Goal: Register for event/course

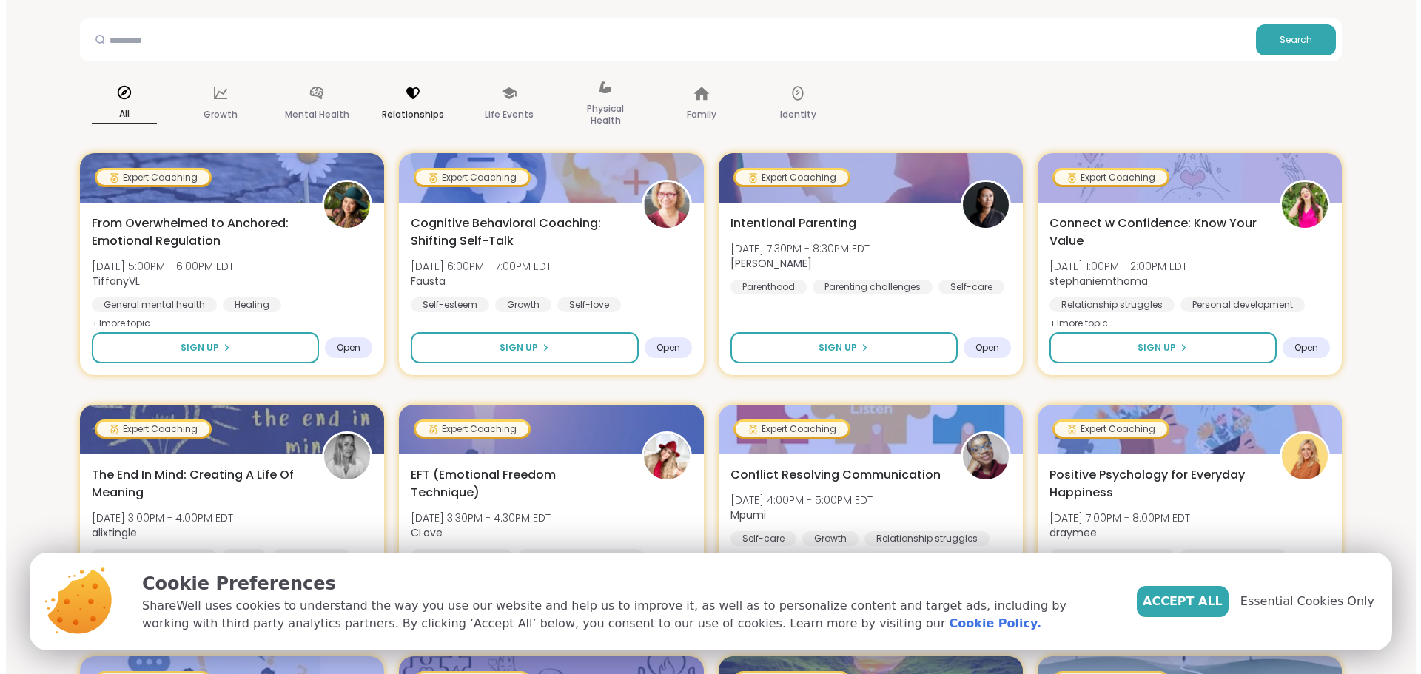
scroll to position [148, 0]
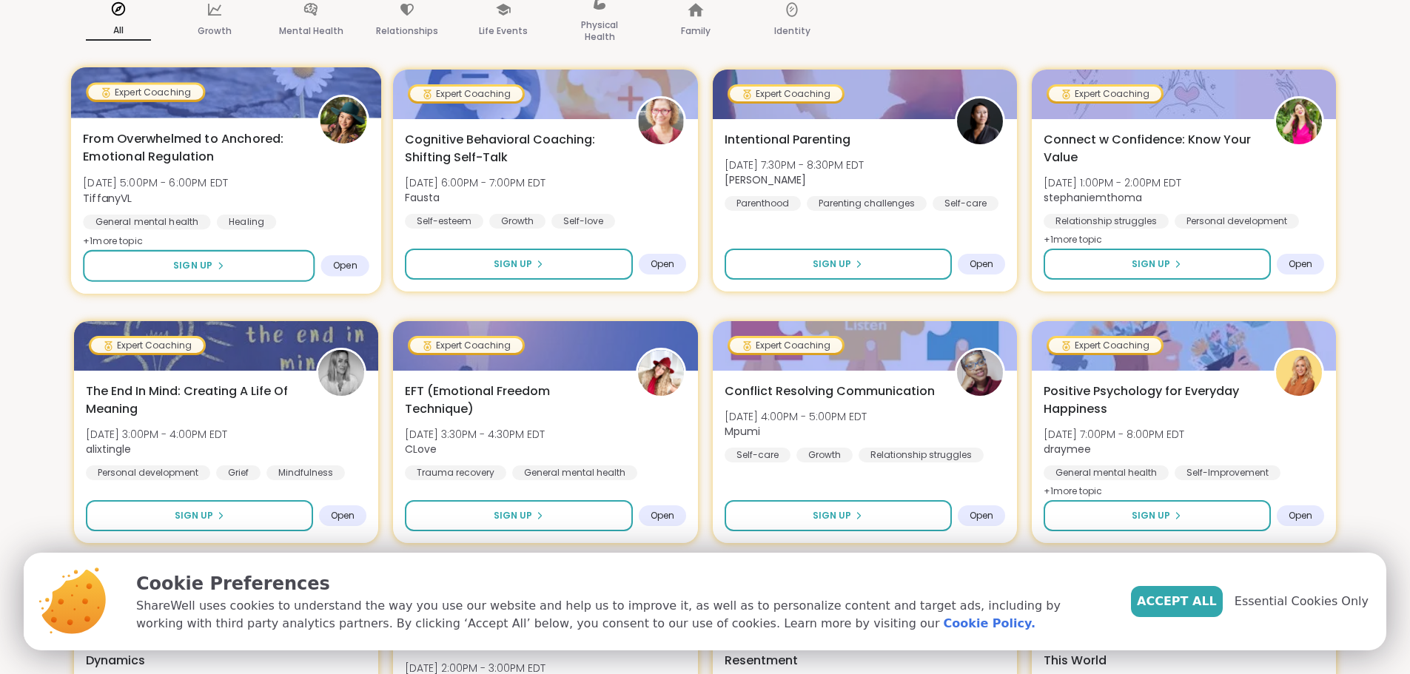
click at [339, 252] on div "Sign Up Open" at bounding box center [226, 266] width 286 height 32
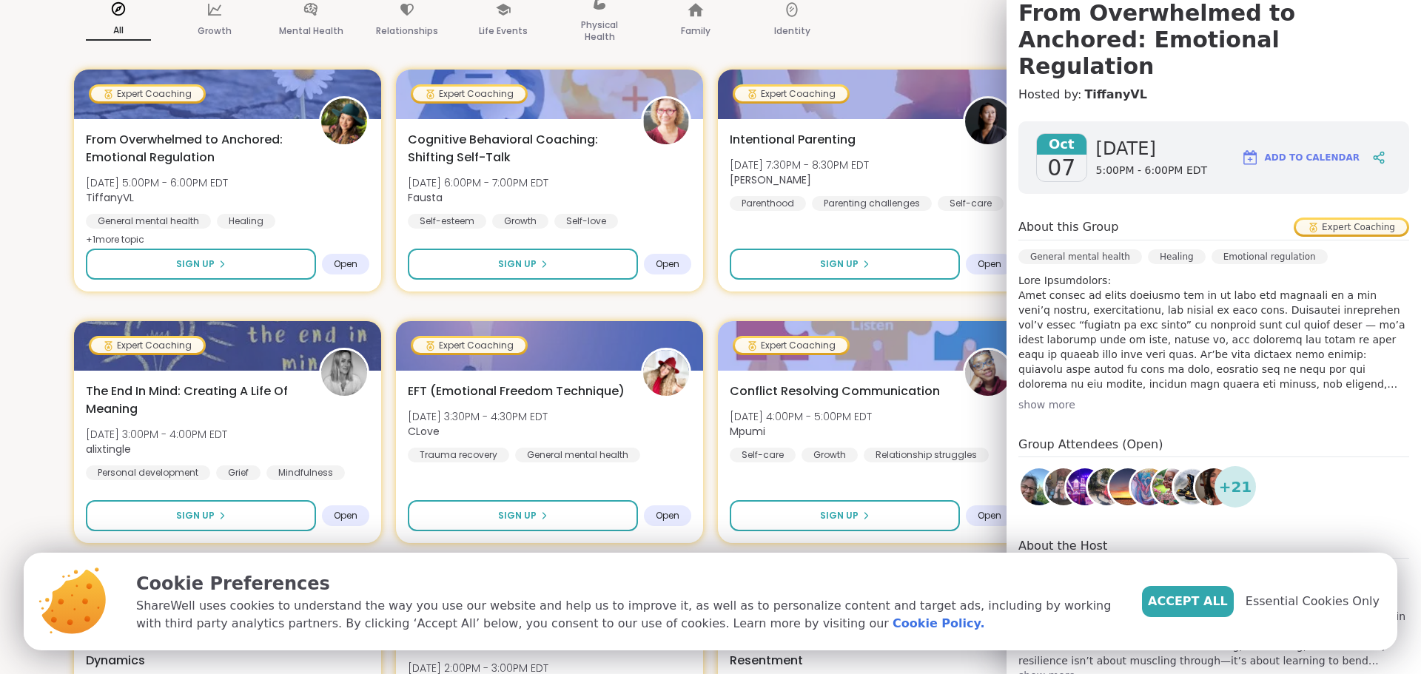
scroll to position [166, 0]
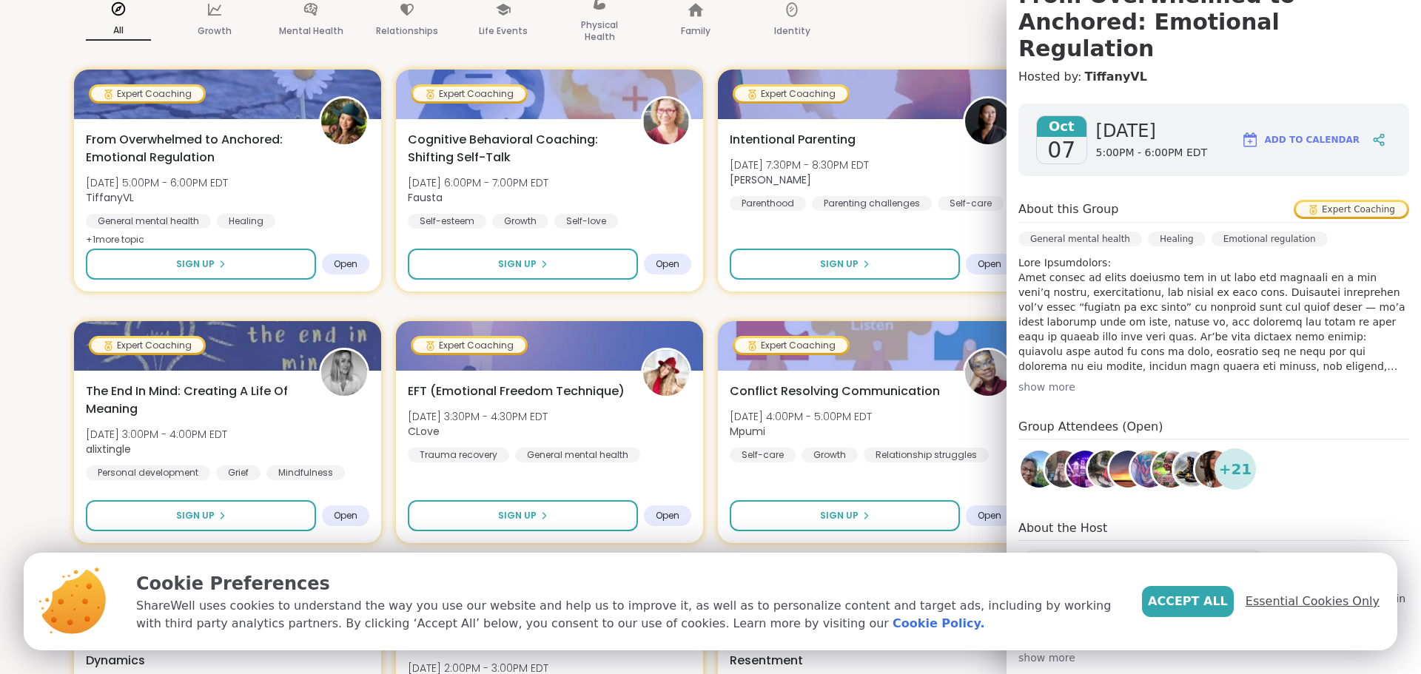
click at [1315, 600] on span "Essential Cookies Only" at bounding box center [1313, 602] width 134 height 18
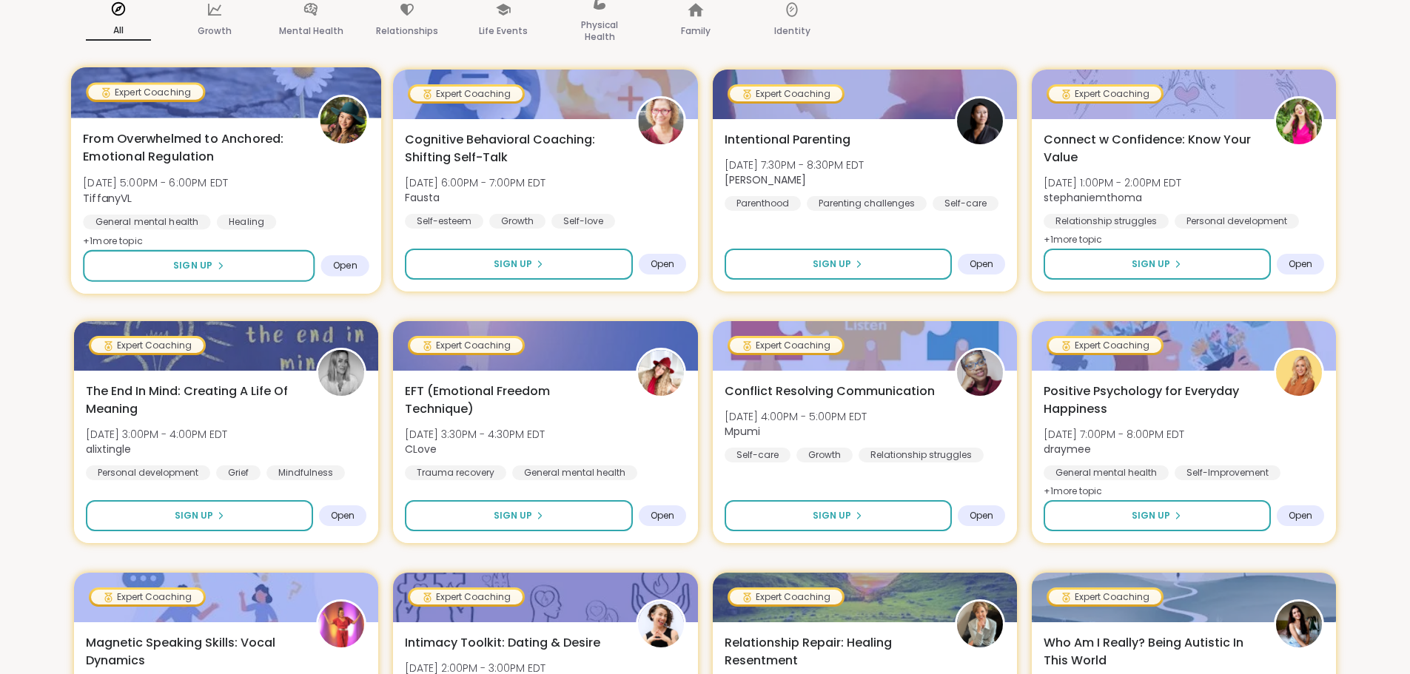
click at [302, 199] on div "From Overwhelmed to Anchored: Emotional Regulation Tue, Oct 07 | 5:00PM - 6:00P…" at bounding box center [226, 190] width 286 height 121
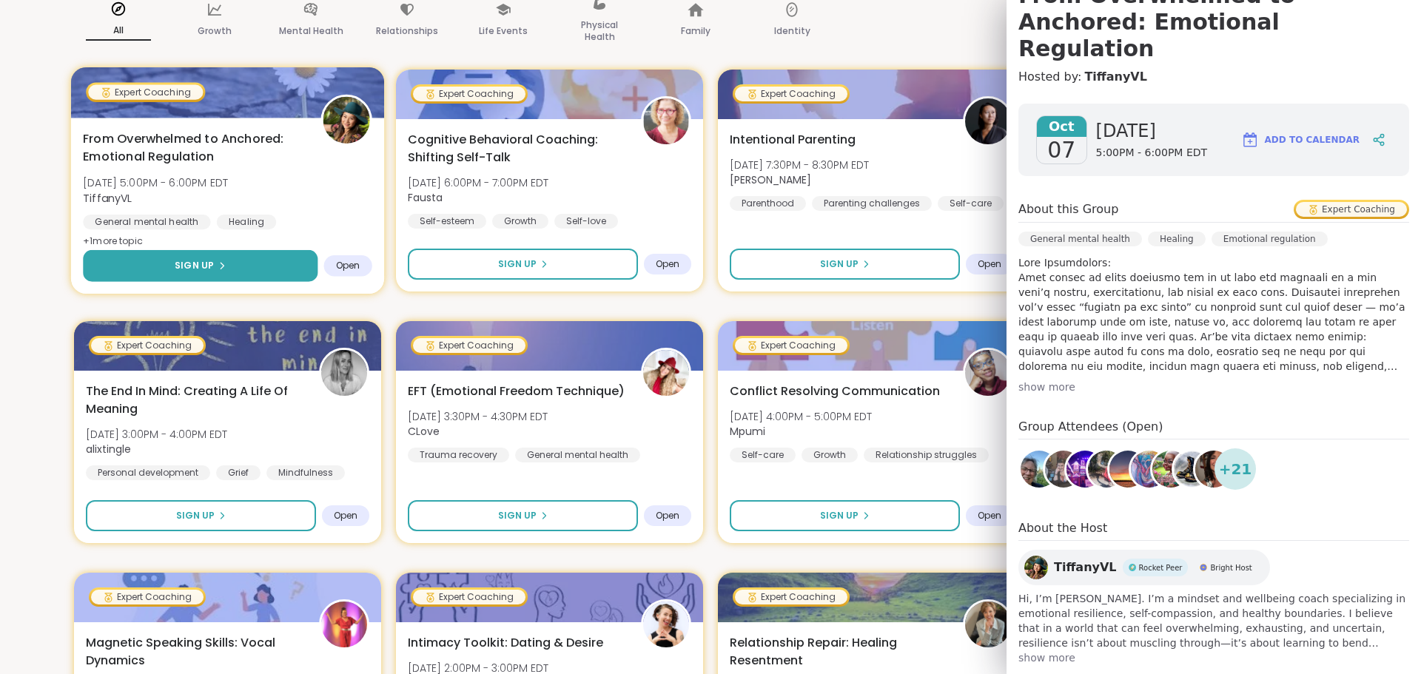
click at [235, 273] on button "Sign Up" at bounding box center [200, 266] width 235 height 32
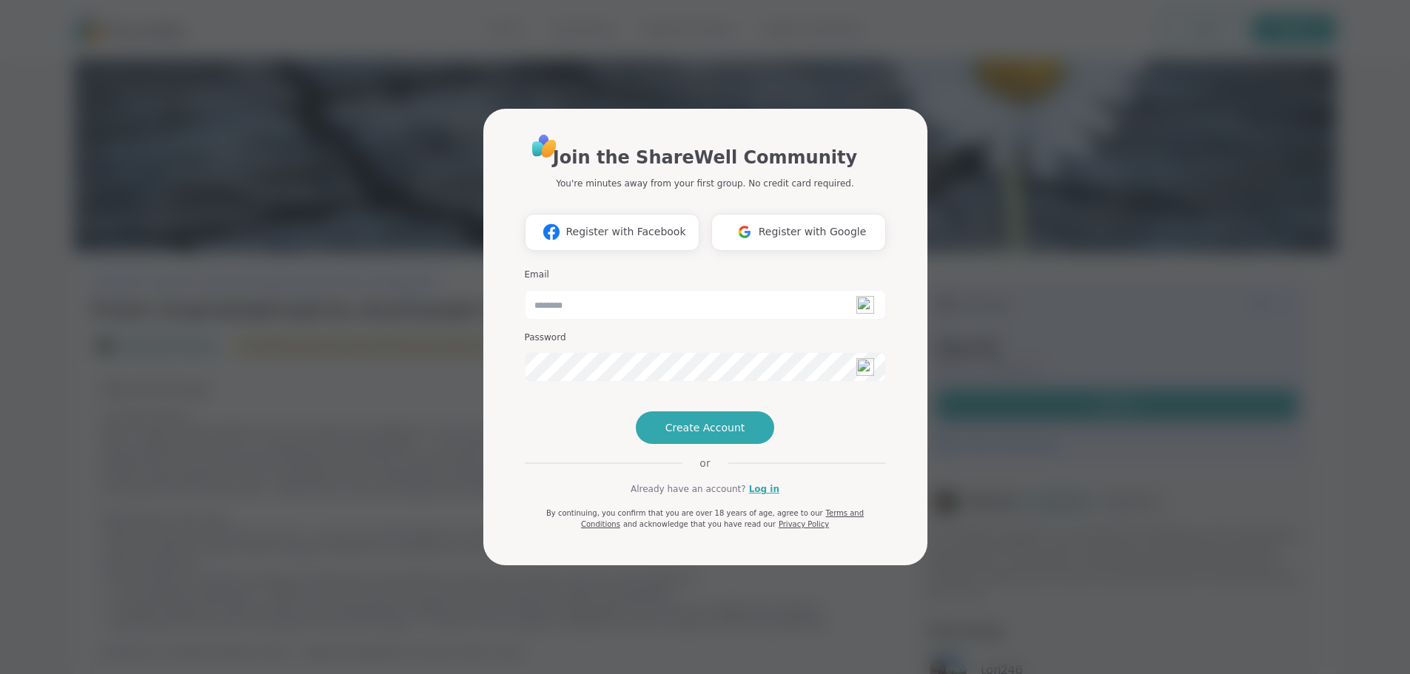
click at [856, 296] on img at bounding box center [865, 305] width 18 height 18
click at [751, 496] on link "Log in" at bounding box center [764, 489] width 30 height 13
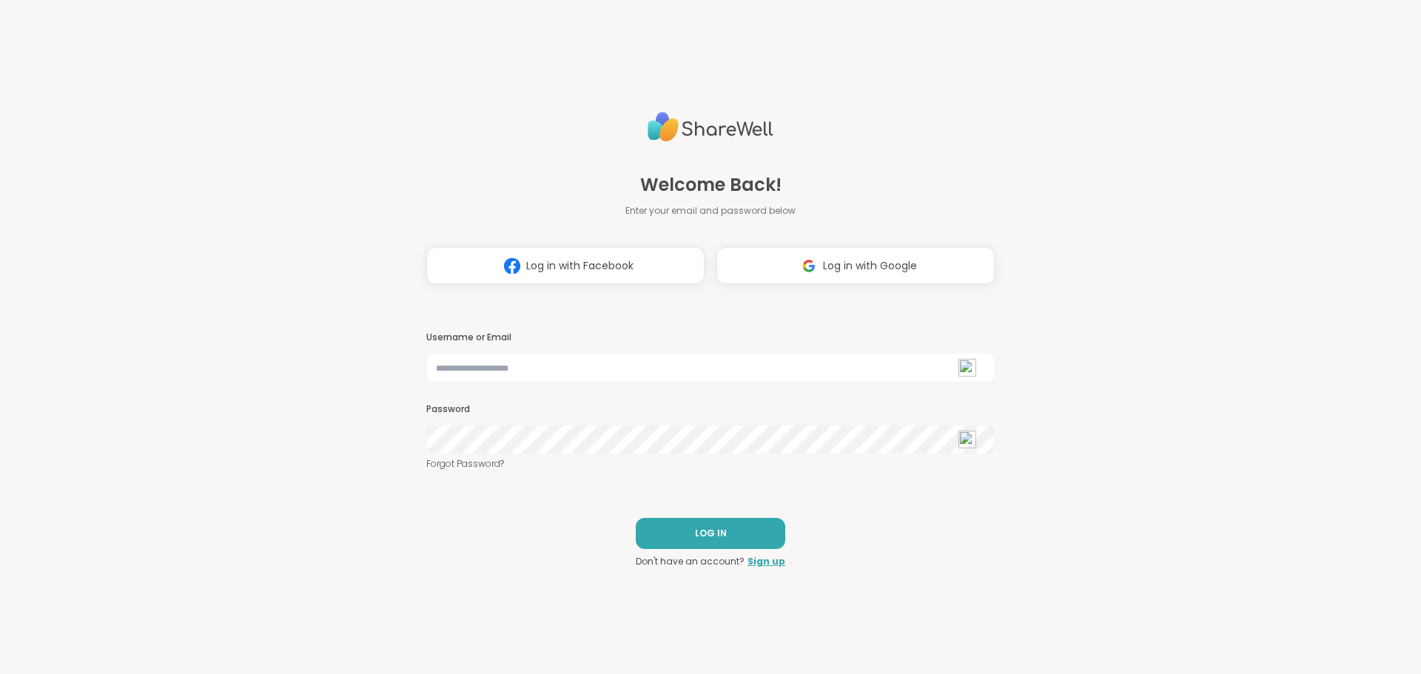
click at [959, 369] on img at bounding box center [968, 368] width 18 height 18
click at [840, 353] on input "text" at bounding box center [710, 368] width 568 height 30
type input "**********"
click at [482, 467] on link "Forgot Password?" at bounding box center [710, 463] width 568 height 13
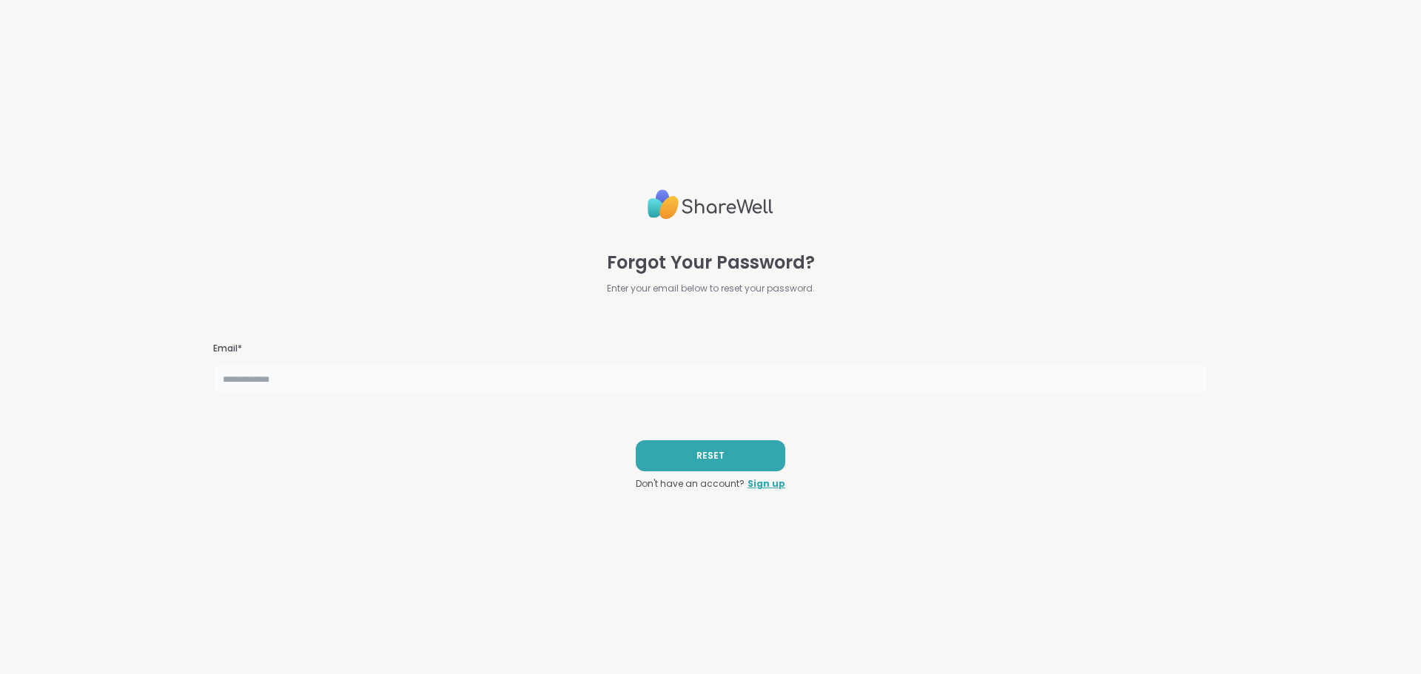
click at [491, 389] on input "text" at bounding box center [710, 378] width 995 height 30
type input "**********"
click at [708, 445] on button "RESET" at bounding box center [711, 455] width 150 height 31
click at [1326, 193] on div "**********" at bounding box center [710, 337] width 1421 height 674
click at [751, 470] on button "RESET" at bounding box center [711, 455] width 150 height 31
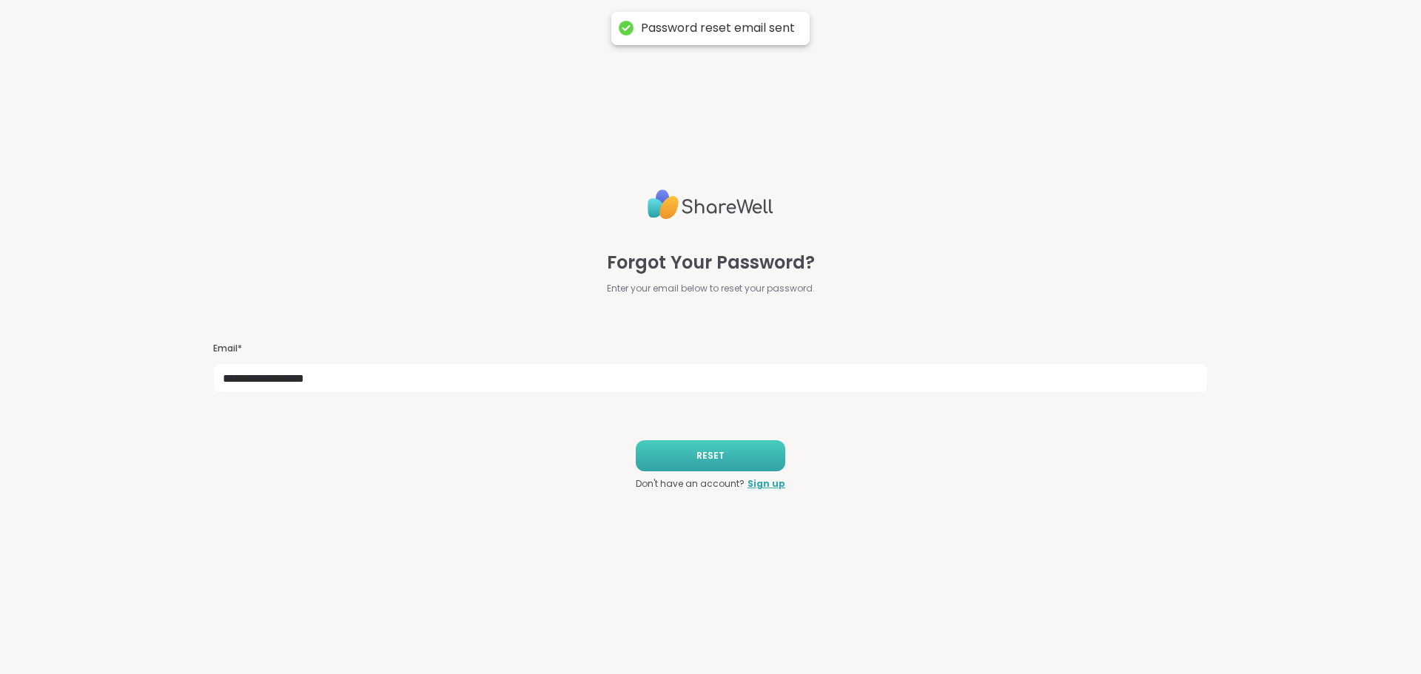
click at [750, 455] on button "RESET" at bounding box center [711, 455] width 150 height 31
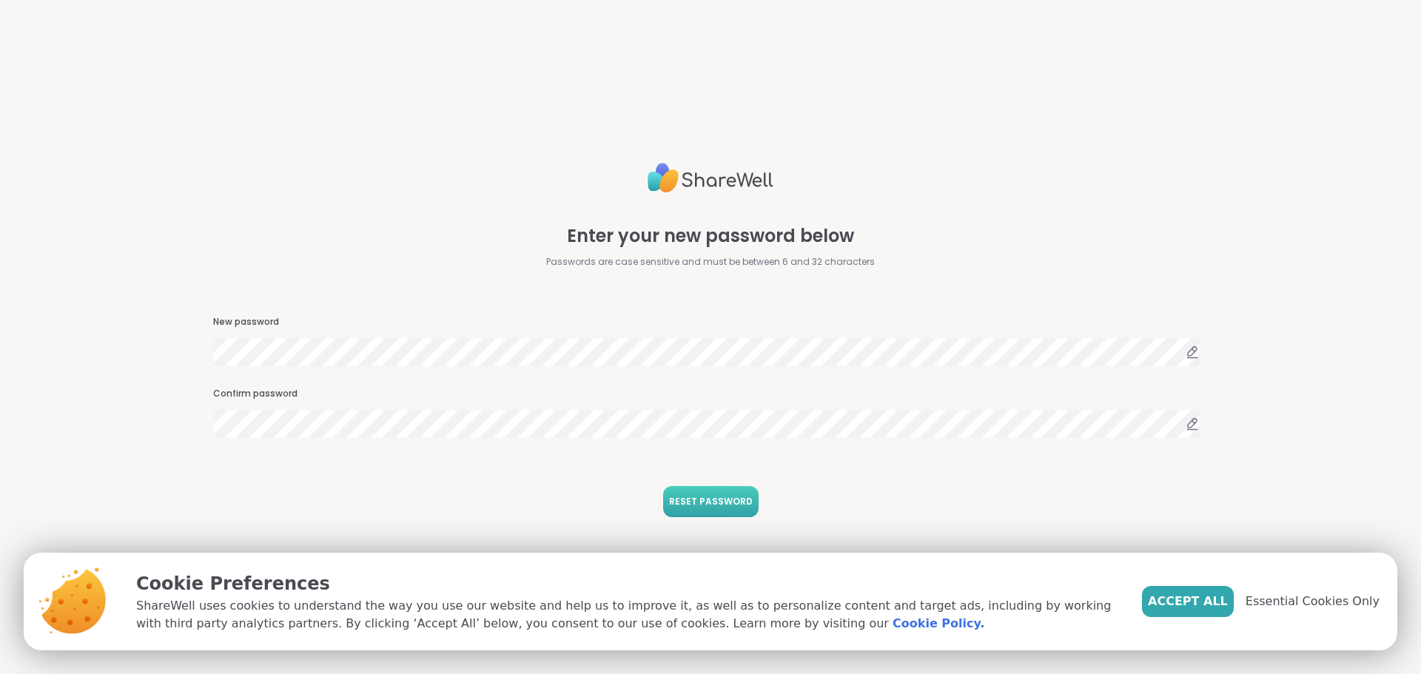
click at [708, 498] on span "RESET PASSWORD" at bounding box center [711, 501] width 84 height 13
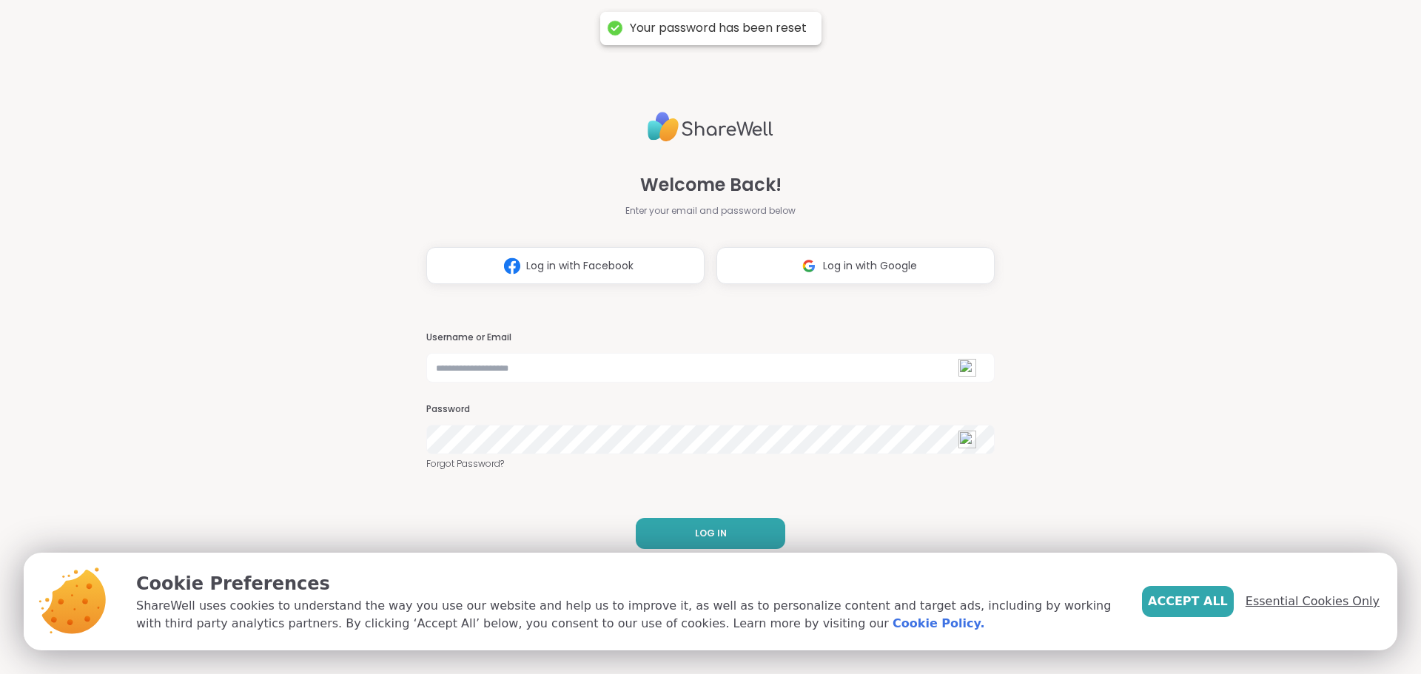
click at [1284, 608] on span "Essential Cookies Only" at bounding box center [1313, 602] width 134 height 18
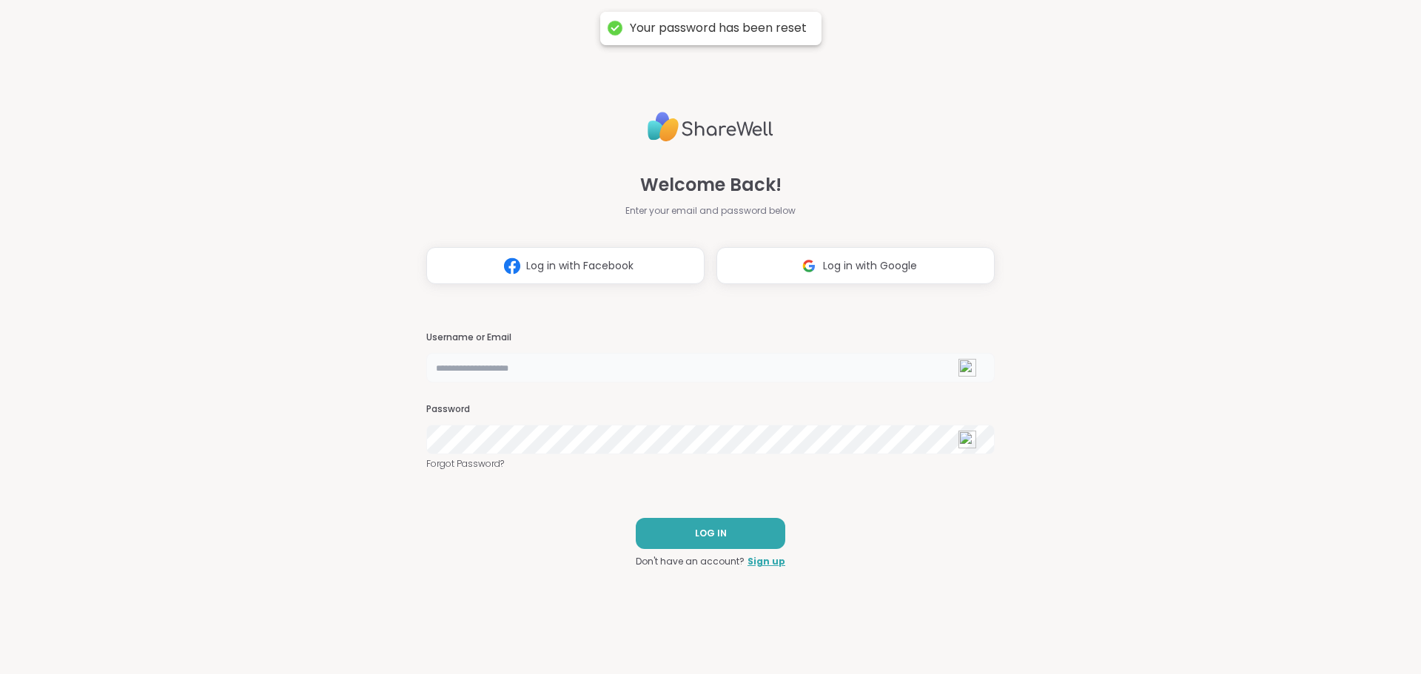
click at [593, 360] on input "text" at bounding box center [710, 368] width 568 height 30
type input "**********"
click at [715, 535] on span "LOG IN" at bounding box center [711, 533] width 32 height 13
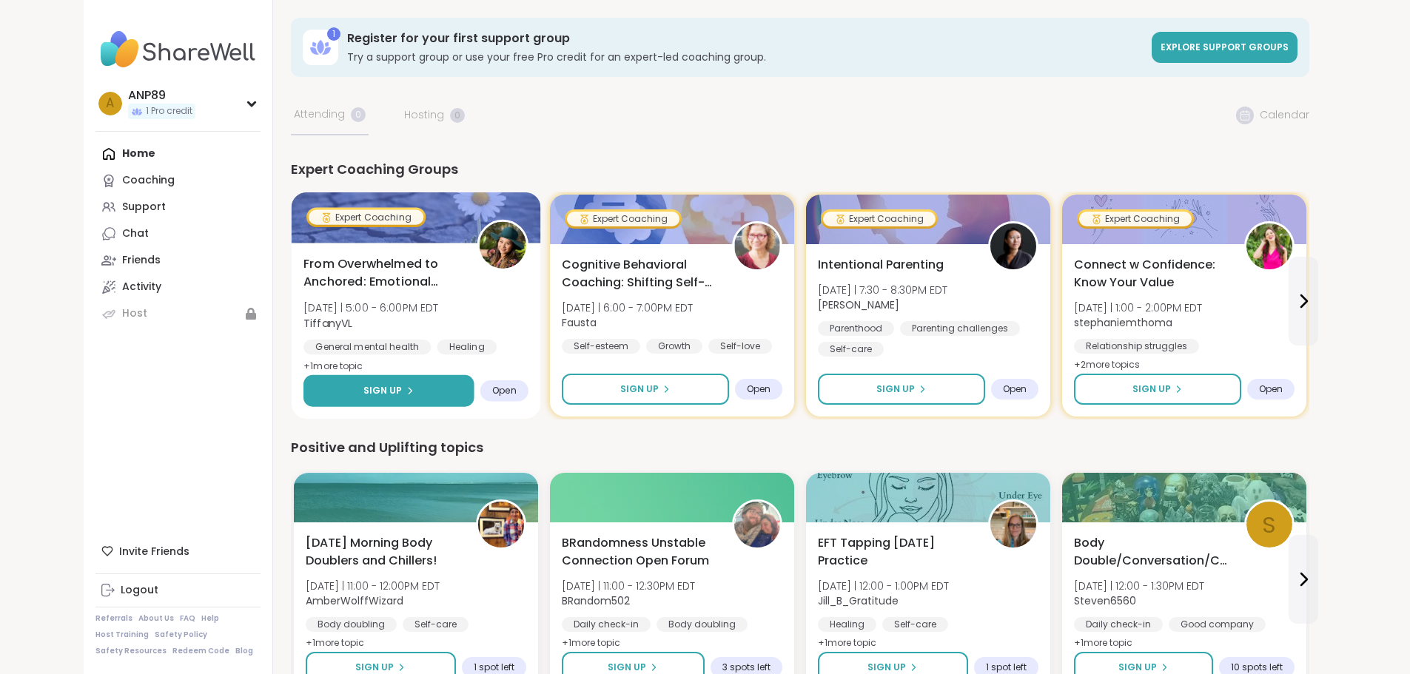
click at [329, 399] on button "Sign Up" at bounding box center [388, 391] width 171 height 32
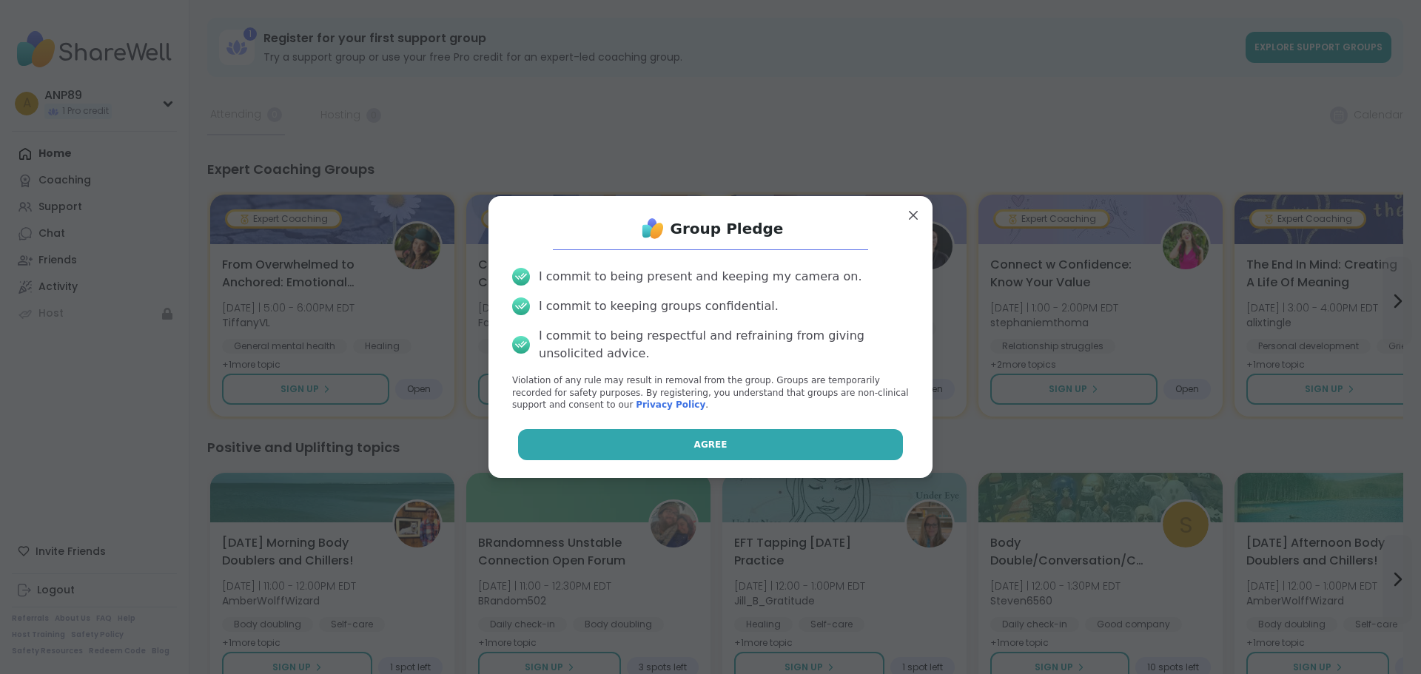
click at [779, 443] on button "Agree" at bounding box center [711, 444] width 386 height 31
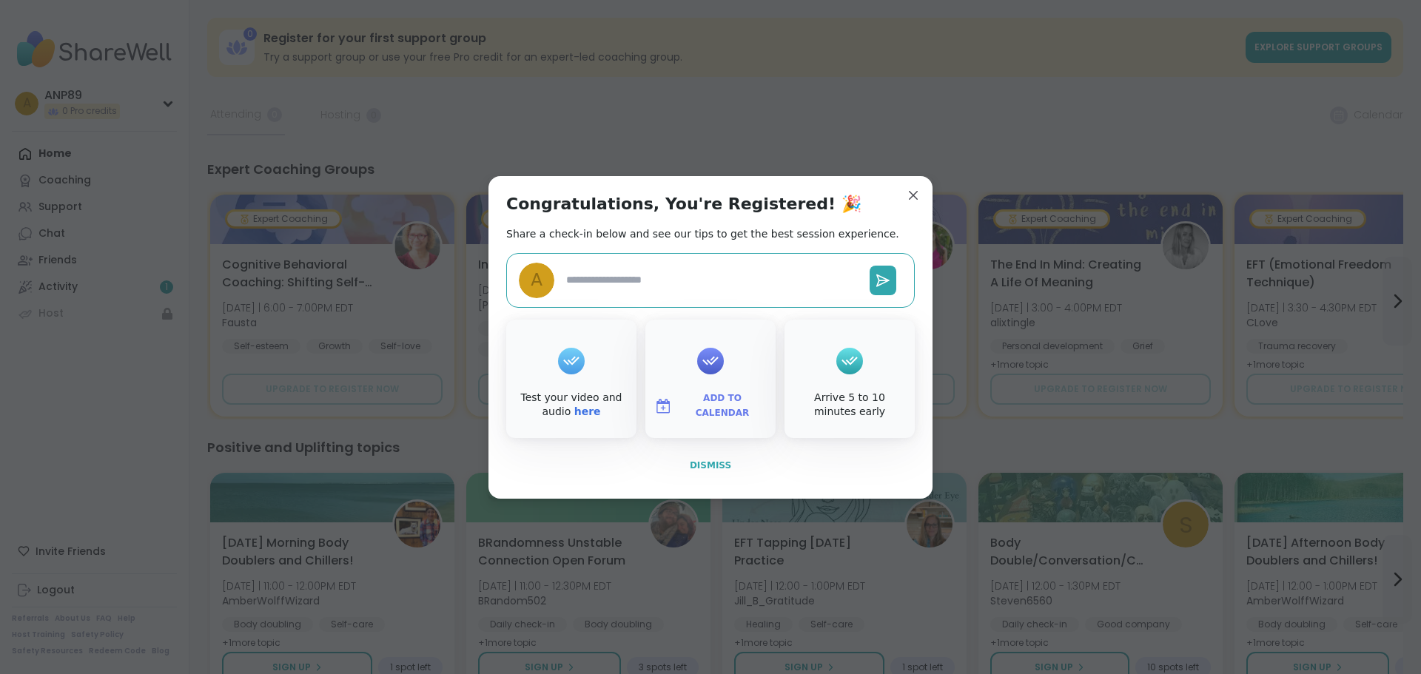
click at [694, 463] on span "Dismiss" at bounding box center [710, 465] width 41 height 10
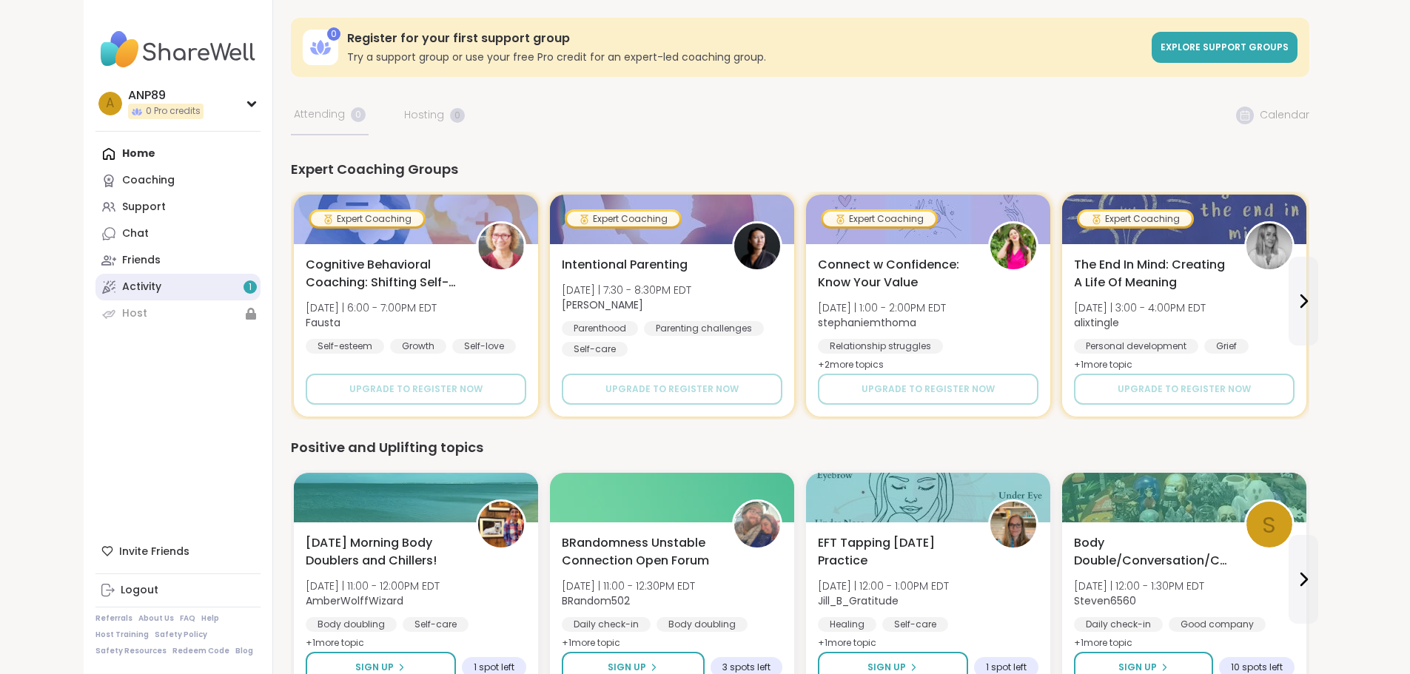
click at [95, 300] on link "Activity 1" at bounding box center [177, 287] width 165 height 27
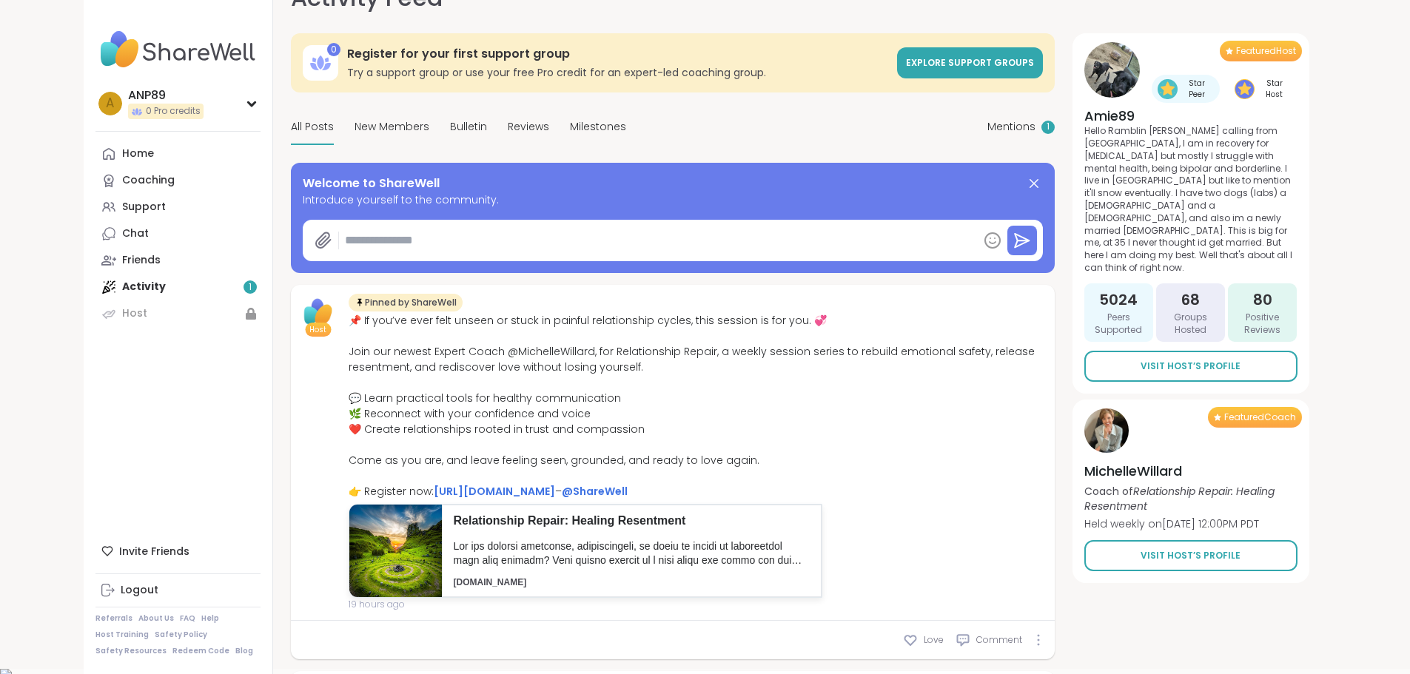
scroll to position [74, 0]
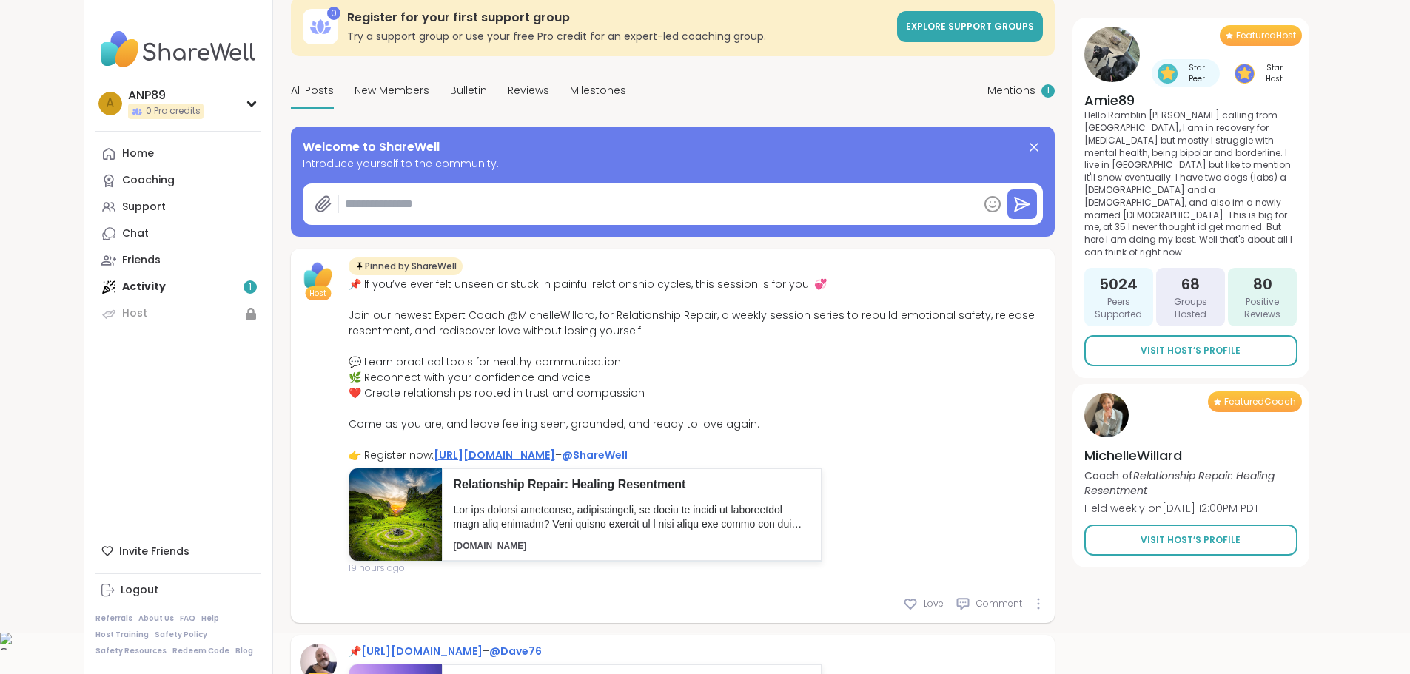
click at [514, 453] on link "https://sharewellnow.com/series/db06774e-dffb-4ca4-b515-e7d83b083c5c" at bounding box center [494, 455] width 121 height 15
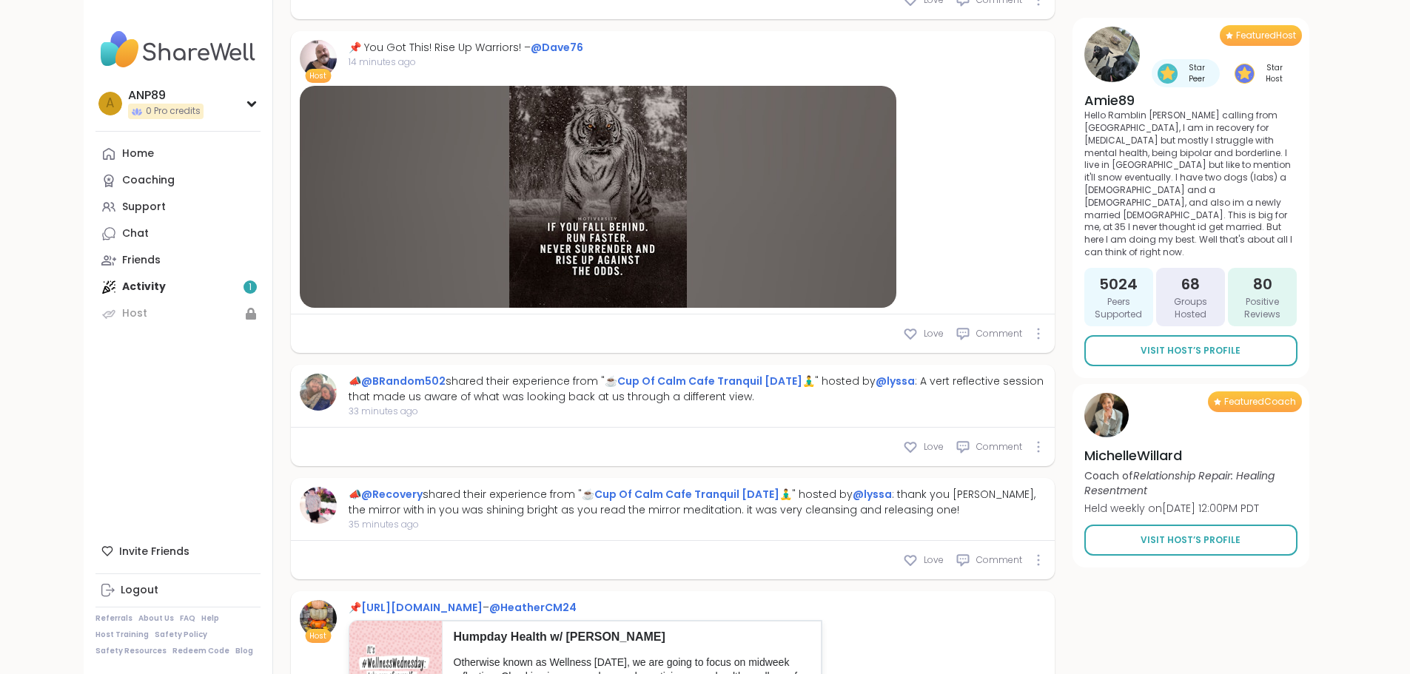
scroll to position [888, 0]
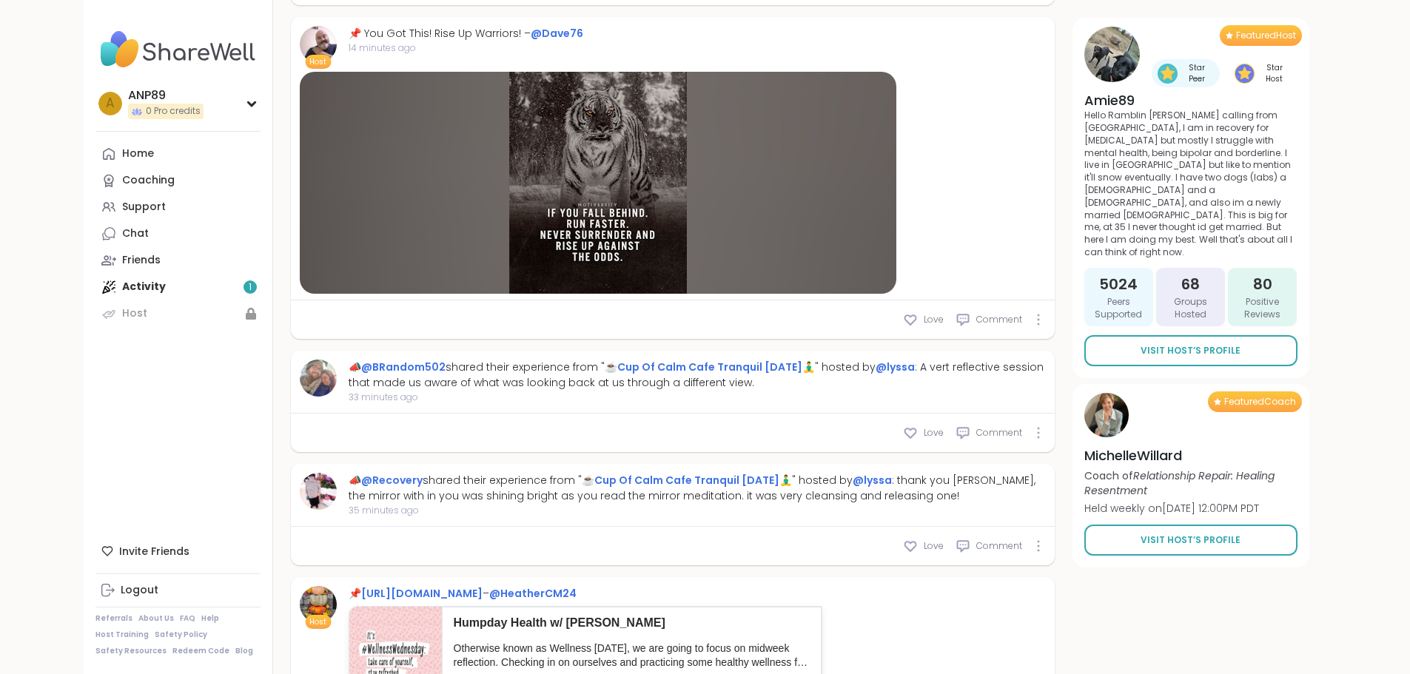
type textarea "*"
click at [666, 366] on link "☕️Cup Of Calm Cafe Tranquil Tuesday🧘‍♂️" at bounding box center [710, 367] width 210 height 15
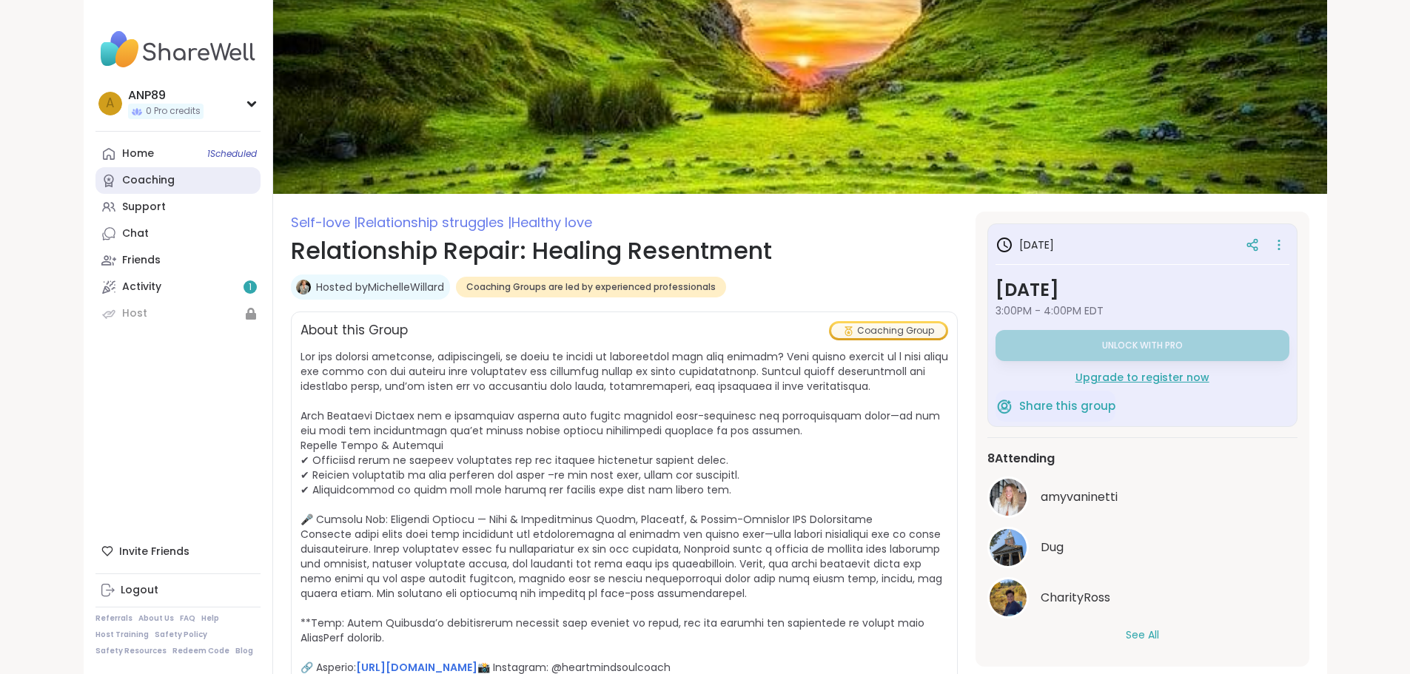
click at [122, 187] on div "Coaching" at bounding box center [148, 180] width 53 height 15
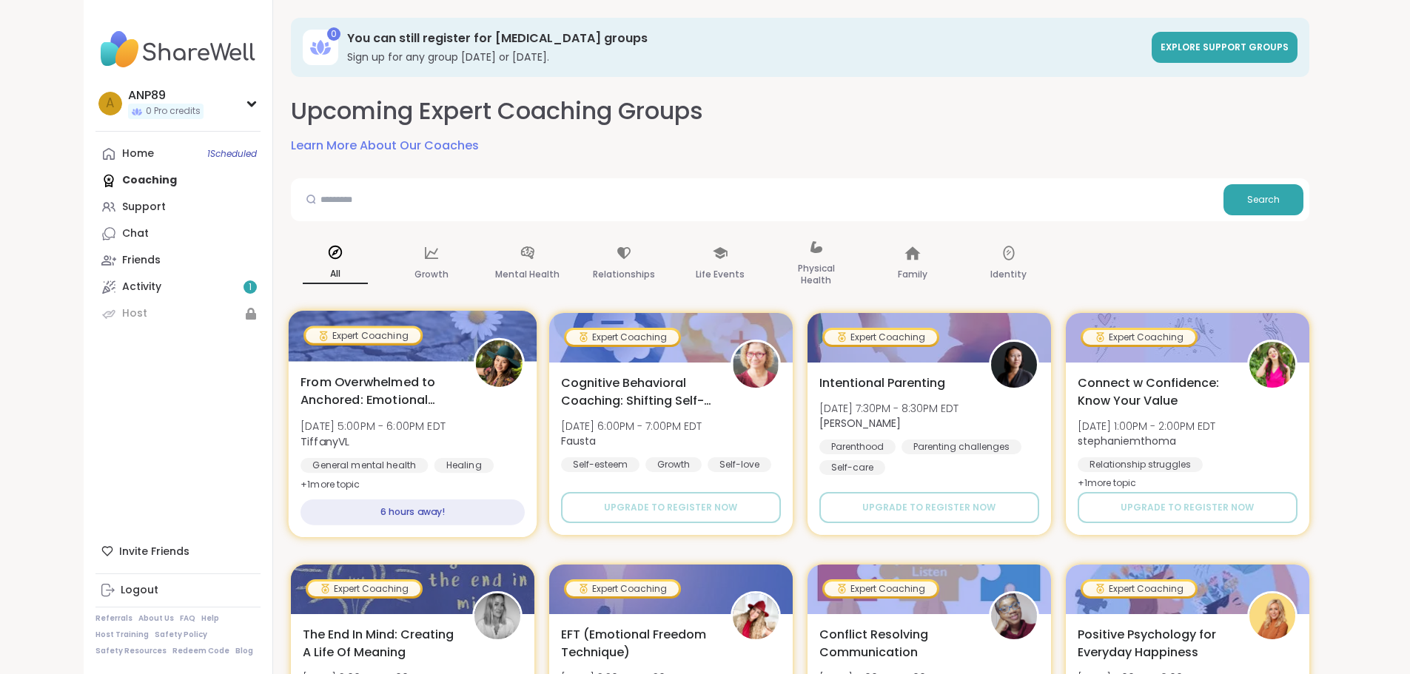
click at [412, 389] on span "From Overwhelmed to Anchored: Emotional Regulation" at bounding box center [379, 391] width 156 height 36
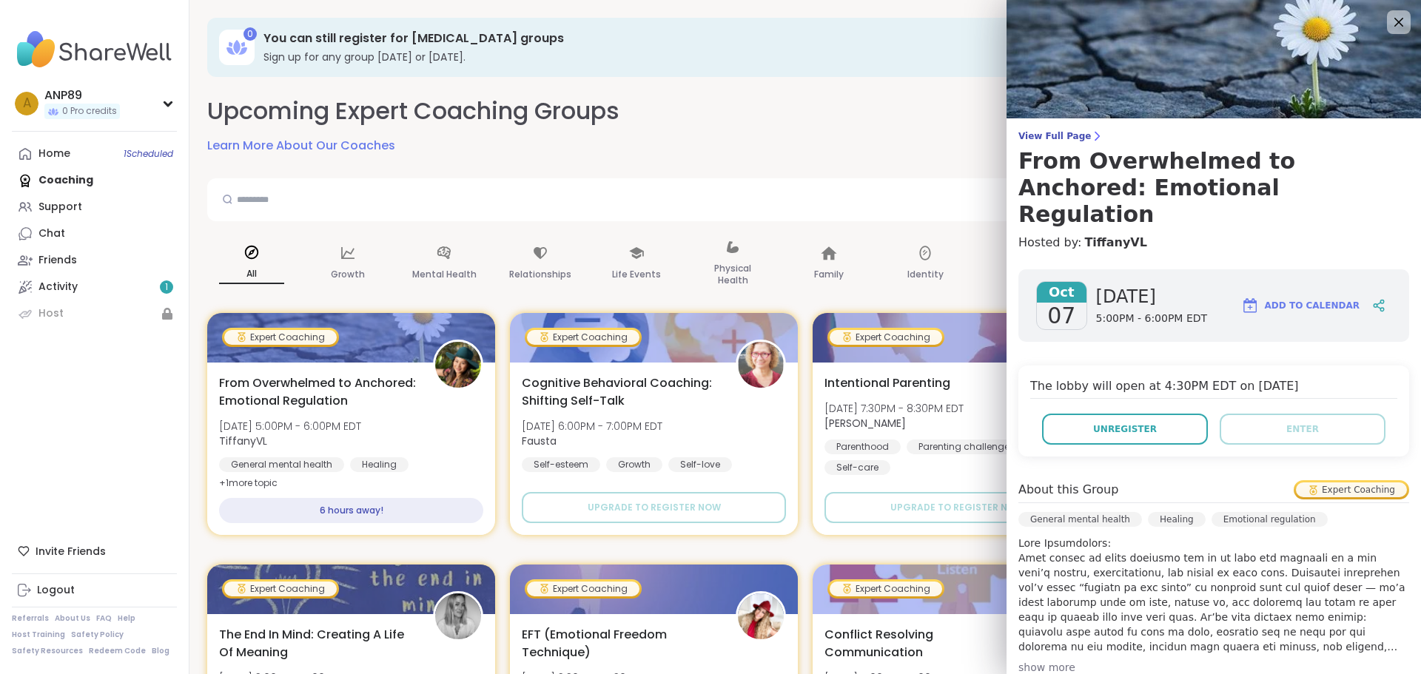
click at [1033, 660] on div "show more" at bounding box center [1214, 667] width 391 height 15
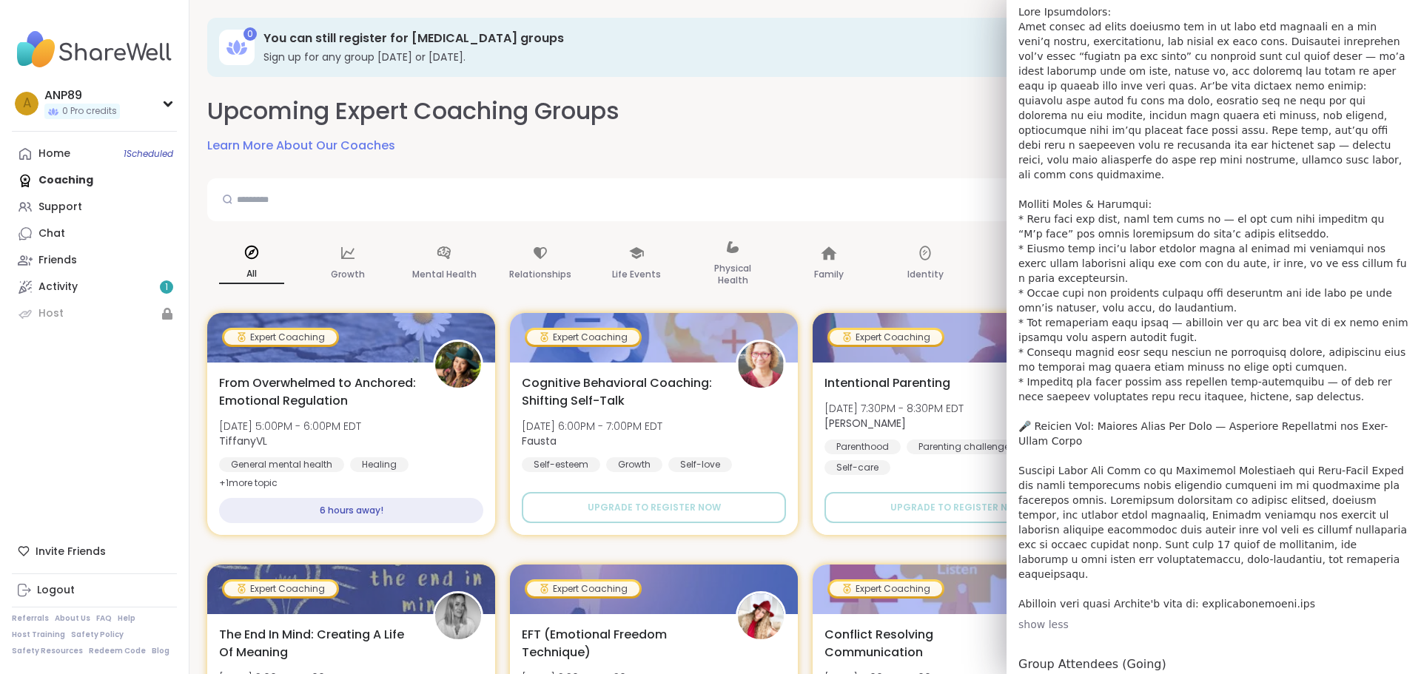
scroll to position [592, 0]
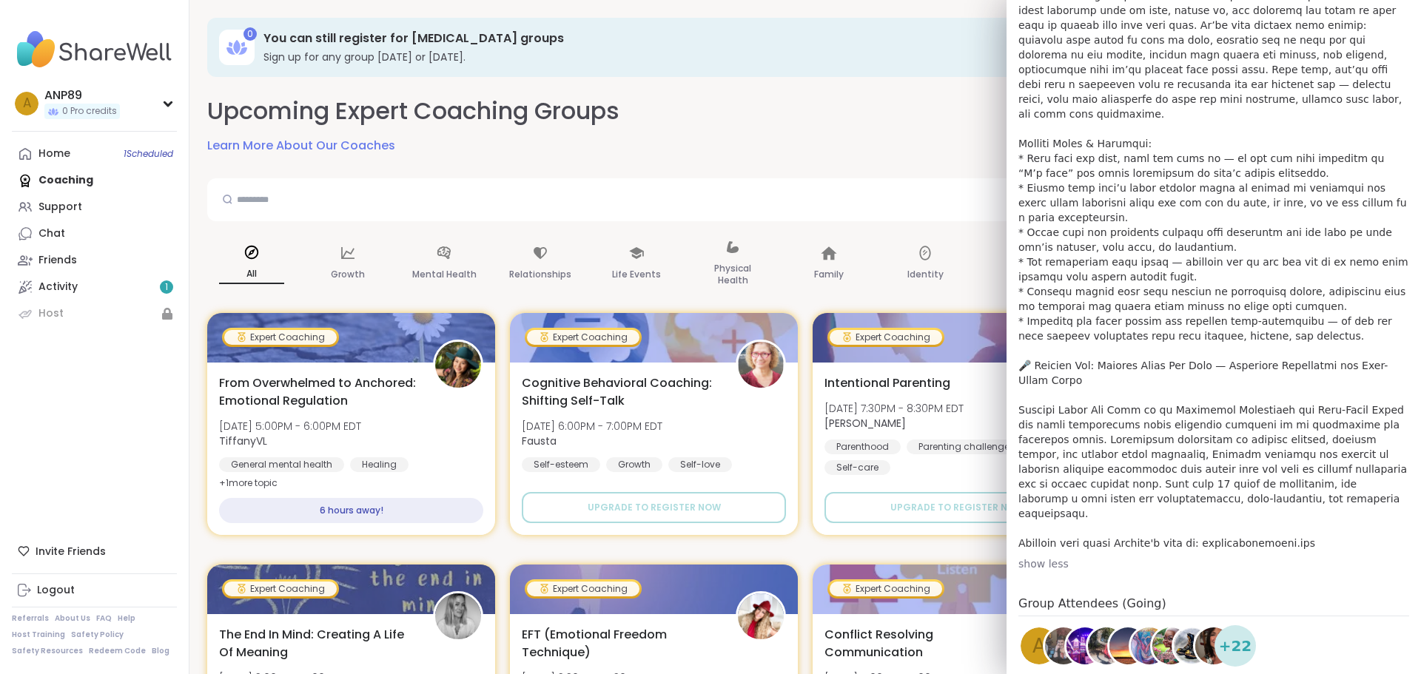
click at [1222, 635] on span "+ 22" at bounding box center [1235, 646] width 33 height 22
click at [1131, 628] on img at bounding box center [1149, 646] width 37 height 37
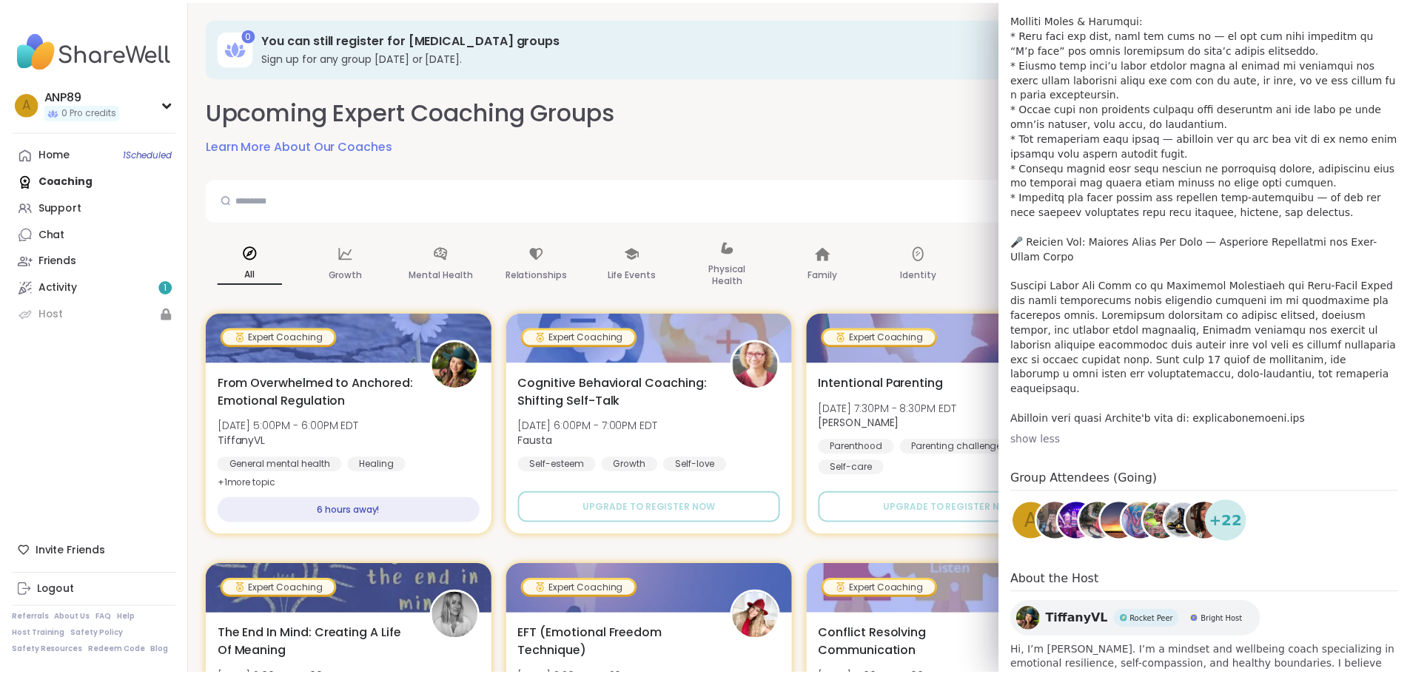
scroll to position [725, 0]
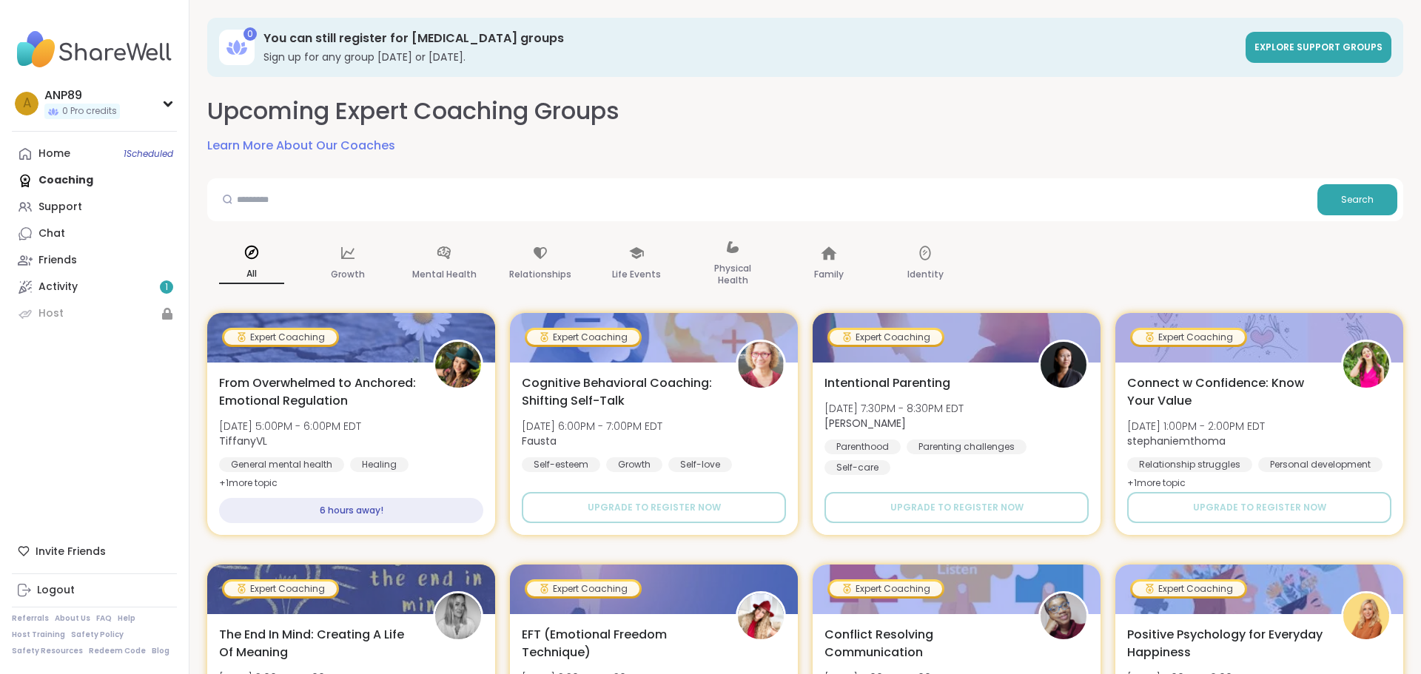
click at [892, 41] on h3 "You can still register for [MEDICAL_DATA] groups" at bounding box center [750, 38] width 973 height 16
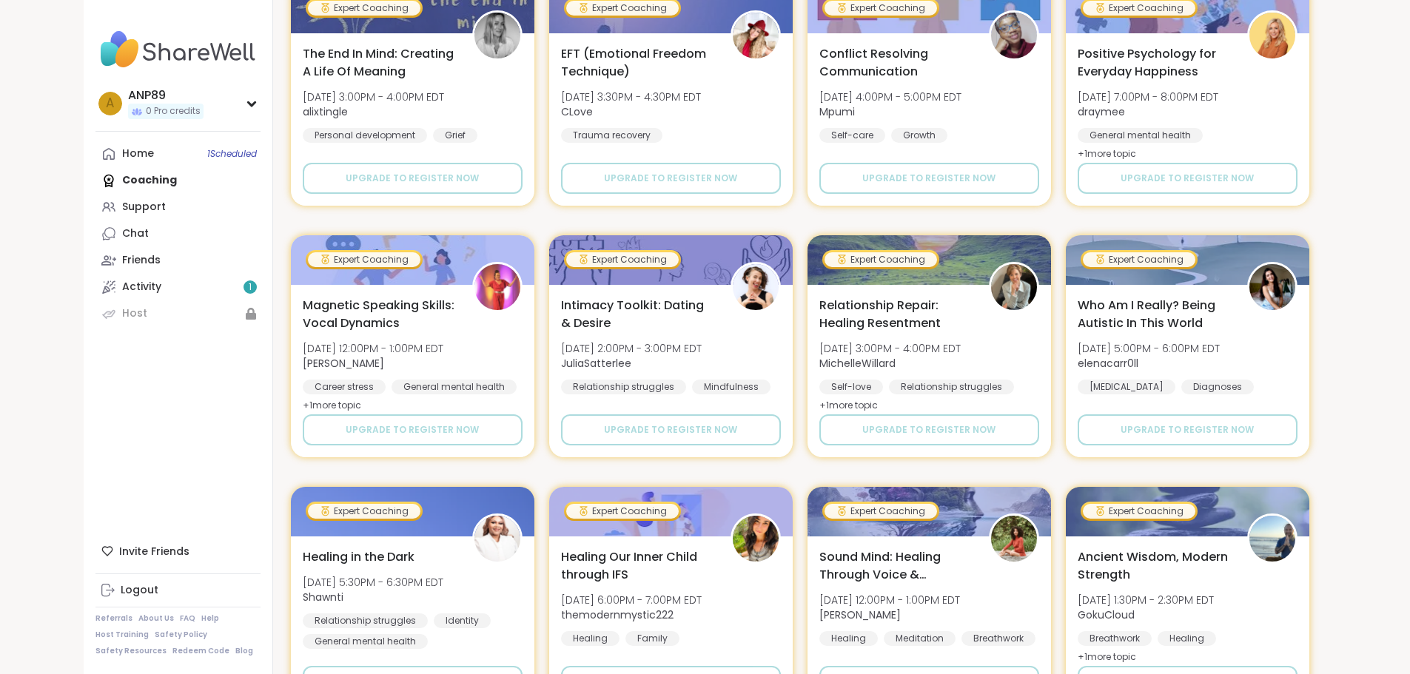
scroll to position [592, 0]
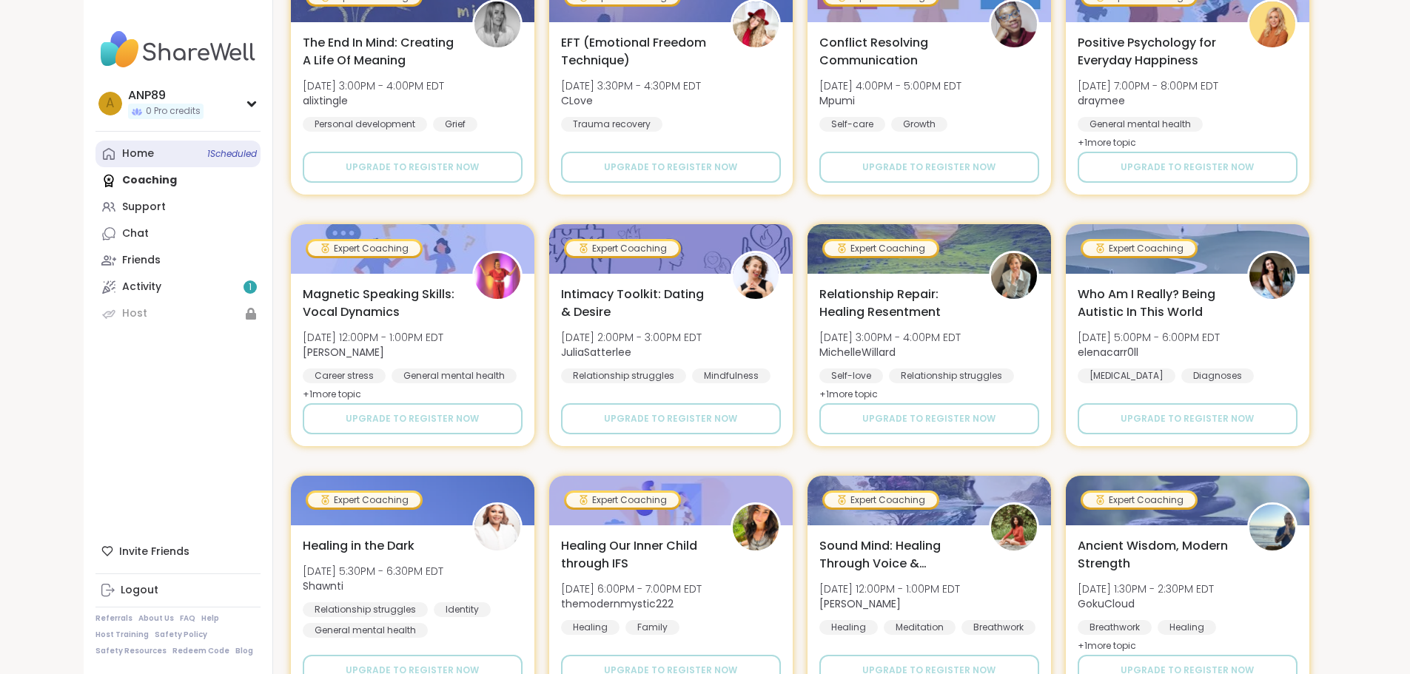
click at [207, 156] on span "1 Scheduled" at bounding box center [232, 154] width 50 height 12
